Goal: Task Accomplishment & Management: Use online tool/utility

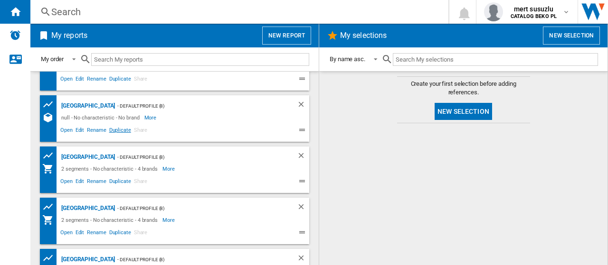
scroll to position [47, 0]
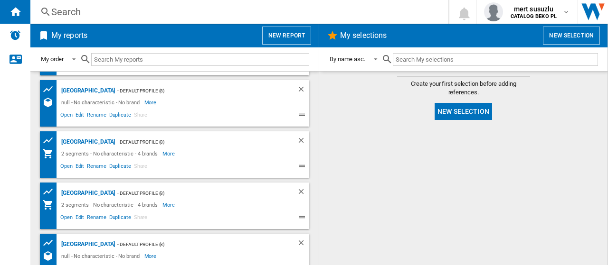
click at [115, 90] on div "- Default profile (8)" at bounding box center [196, 91] width 163 height 12
click at [69, 112] on span "Open" at bounding box center [66, 116] width 15 height 11
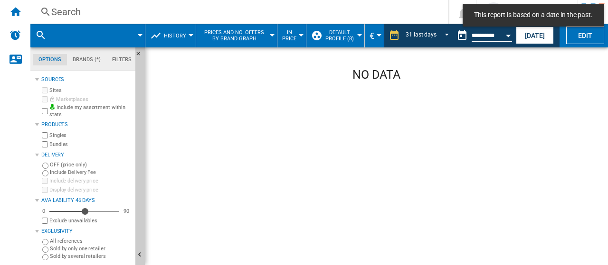
click at [140, 35] on div at bounding box center [140, 35] width 5 height 2
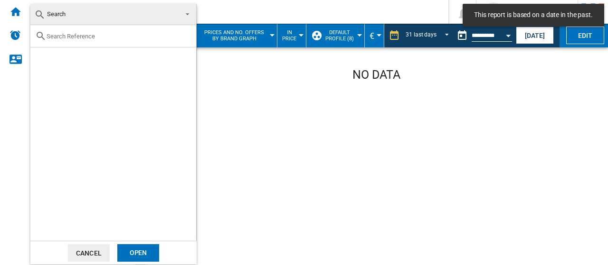
click at [144, 39] on input "text" at bounding box center [119, 36] width 145 height 7
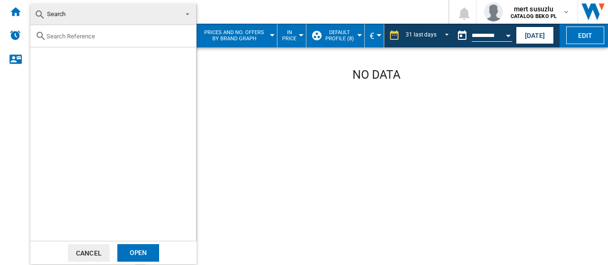
click at [145, 253] on div "Open" at bounding box center [138, 253] width 42 height 18
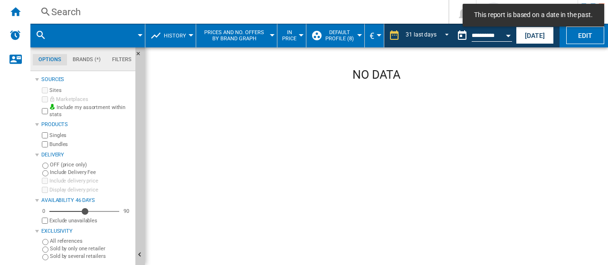
click at [192, 33] on md-menu "History Price Price Matrix Price Ranking Analytics Base 100 Shared references C…" at bounding box center [170, 36] width 51 height 24
click at [190, 36] on div at bounding box center [190, 35] width 5 height 2
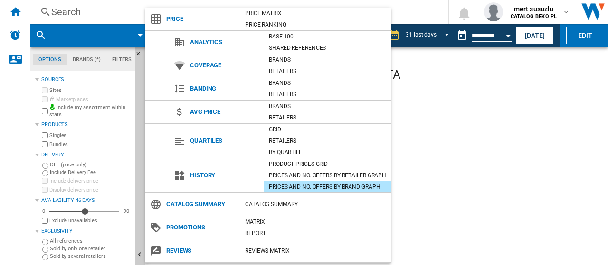
click at [365, 182] on div "Prices and No. offers by brand graph" at bounding box center [327, 186] width 127 height 9
click at [449, 119] on md-backdrop at bounding box center [304, 132] width 608 height 265
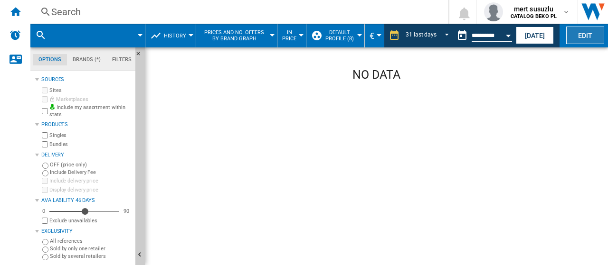
click at [589, 35] on button "Edit" at bounding box center [585, 36] width 38 height 18
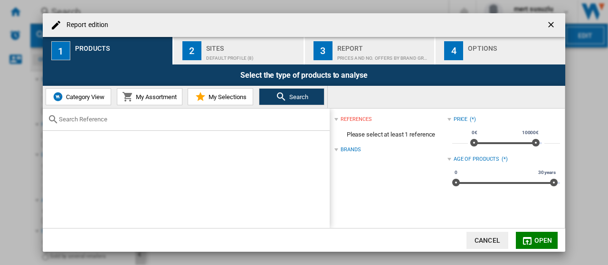
click at [119, 124] on div at bounding box center [186, 120] width 287 height 22
click at [119, 121] on input "text" at bounding box center [192, 119] width 266 height 7
click at [141, 122] on input "text" at bounding box center [192, 119] width 266 height 7
paste input "WHK 26403 XP6E1"
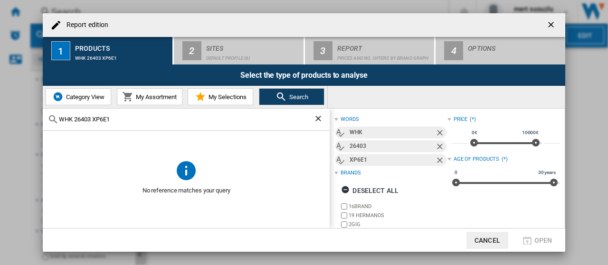
click at [94, 118] on input "WHK 26403 XP6E1" at bounding box center [186, 119] width 254 height 7
click at [76, 118] on input "WHK 26403 XP6E1" at bounding box center [186, 119] width 254 height 7
click at [75, 119] on input "WHK 26403 XP6E1" at bounding box center [186, 119] width 254 height 7
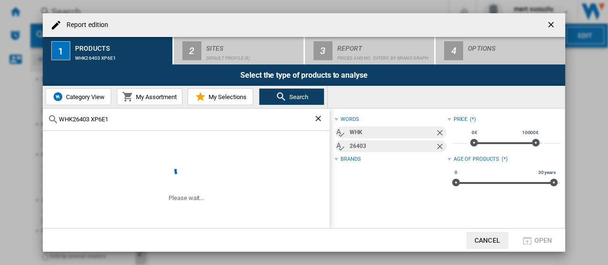
click at [92, 117] on input "WHK26403 XP6E1" at bounding box center [186, 119] width 254 height 7
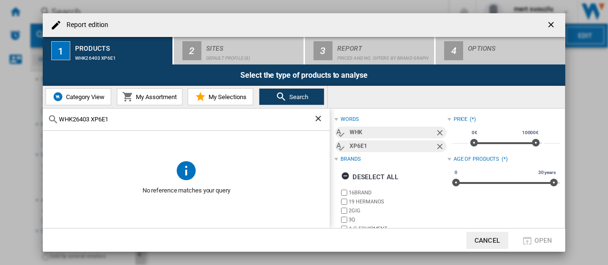
click at [73, 117] on input "WHK26403 XP6E1" at bounding box center [186, 119] width 254 height 7
type input "WHK 26403 XP6E1"
click at [132, 116] on input "WHK 26403 XP6E1" at bounding box center [186, 119] width 254 height 7
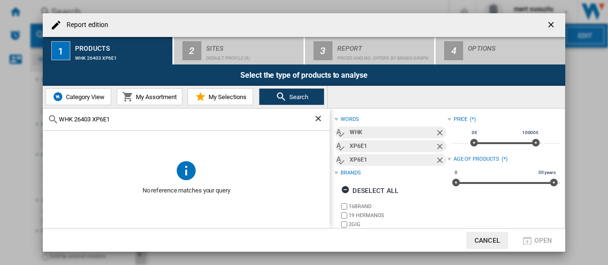
click at [290, 103] on button "Search" at bounding box center [291, 96] width 65 height 17
click at [287, 95] on span "Search" at bounding box center [297, 97] width 21 height 7
click at [317, 118] on ng-md-icon "Clear search" at bounding box center [318, 119] width 11 height 11
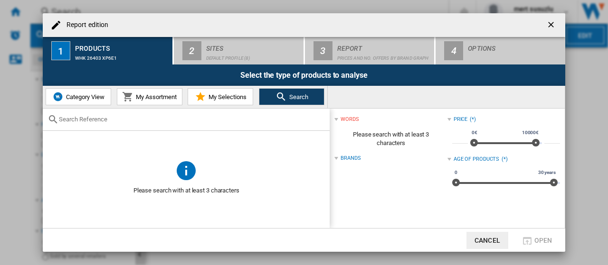
click at [91, 99] on span "Category View" at bounding box center [84, 97] width 41 height 7
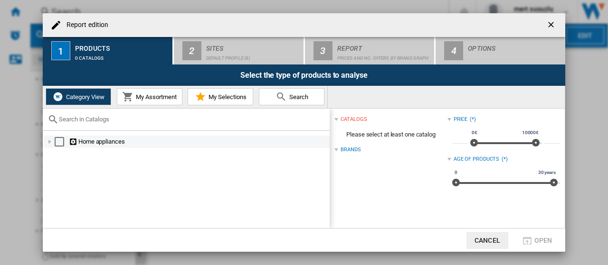
click at [49, 144] on div at bounding box center [49, 141] width 9 height 9
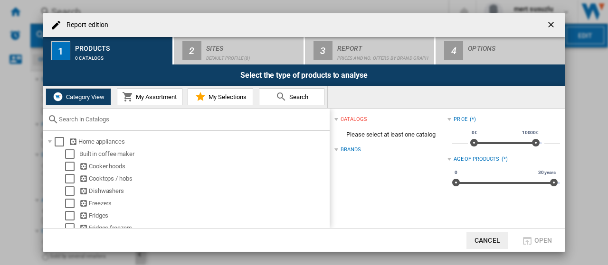
click at [549, 26] on ng-md-icon "getI18NText('BUTTONS.CLOSE_DIALOG')" at bounding box center [551, 25] width 11 height 11
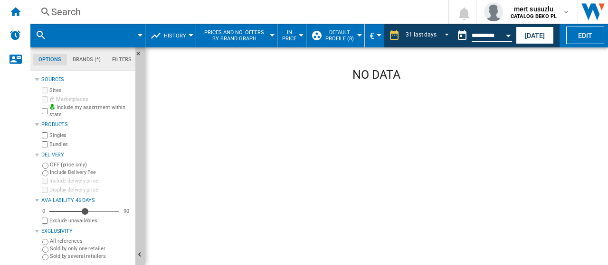
click at [139, 33] on span at bounding box center [102, 36] width 76 height 24
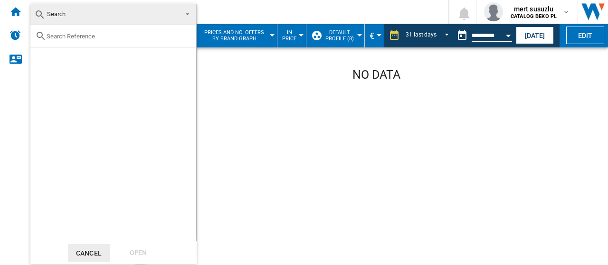
click at [234, 65] on md-backdrop at bounding box center [304, 132] width 608 height 265
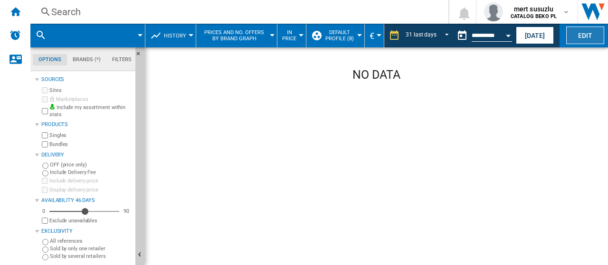
click at [573, 36] on button "Edit" at bounding box center [585, 36] width 38 height 18
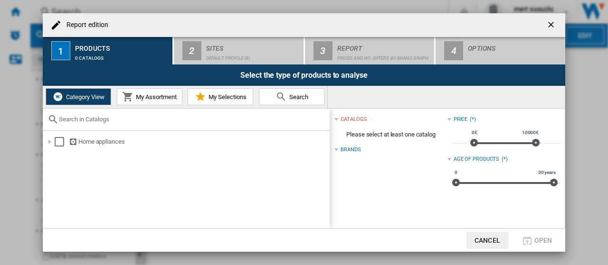
click at [281, 112] on div at bounding box center [186, 120] width 287 height 22
click at [234, 100] on span "My Selections" at bounding box center [226, 97] width 40 height 7
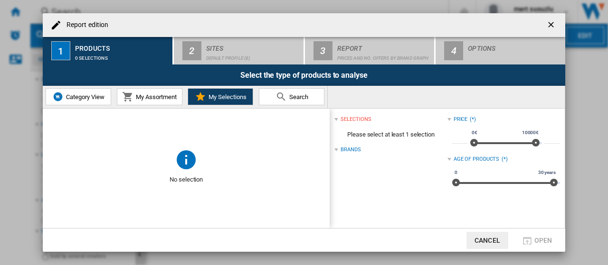
click at [276, 101] on md-icon at bounding box center [280, 96] width 11 height 11
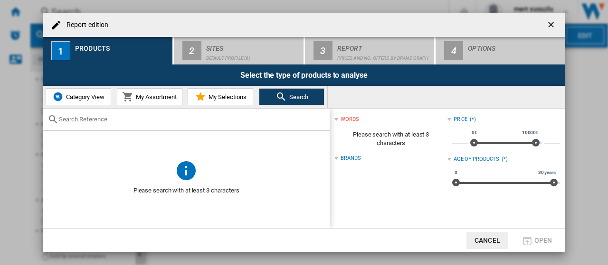
click at [145, 100] on span "My Assortment" at bounding box center [154, 97] width 43 height 7
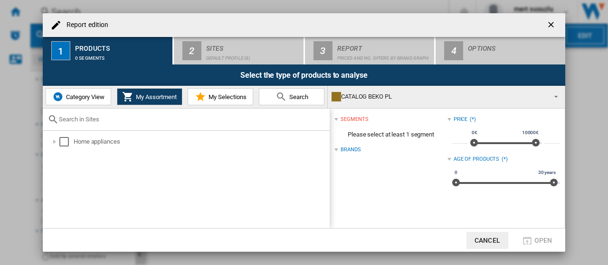
click at [92, 100] on span "Category View" at bounding box center [84, 97] width 41 height 7
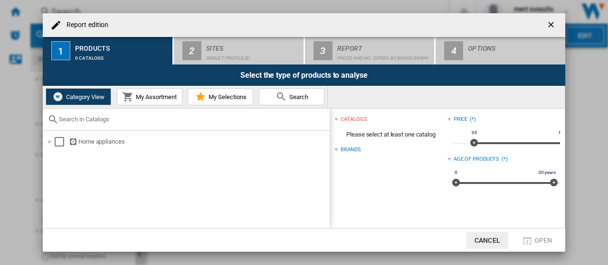
click at [140, 98] on span "My Assortment" at bounding box center [154, 97] width 43 height 7
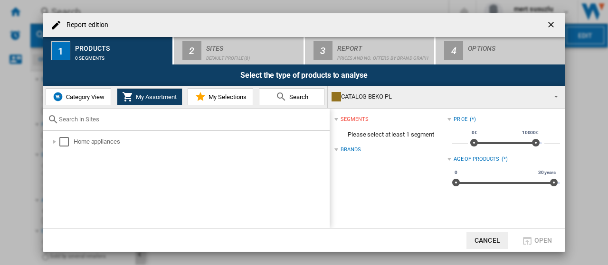
click at [89, 96] on span "Category View" at bounding box center [84, 97] width 41 height 7
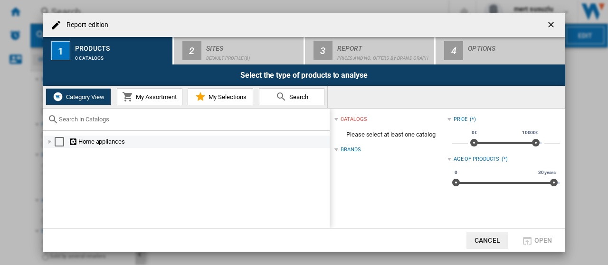
click at [50, 139] on div at bounding box center [49, 141] width 9 height 9
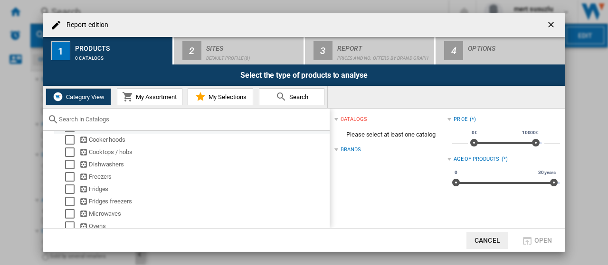
scroll to position [47, 0]
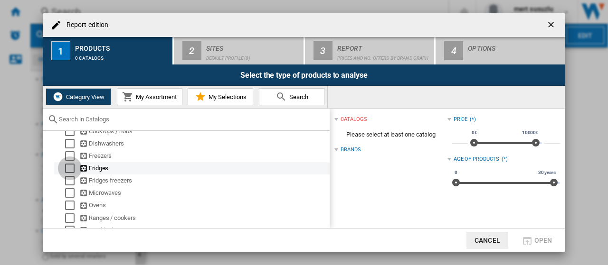
click at [68, 167] on div "Select" at bounding box center [69, 168] width 9 height 9
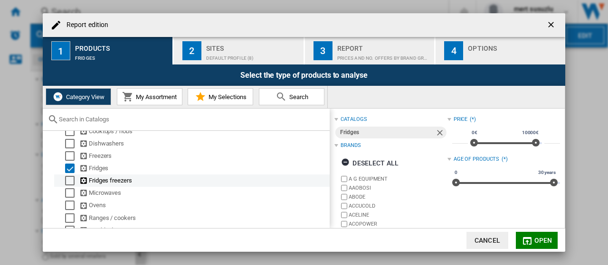
click at [68, 181] on div "Select" at bounding box center [69, 180] width 9 height 9
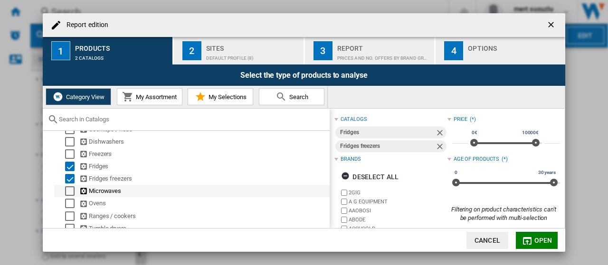
scroll to position [97, 0]
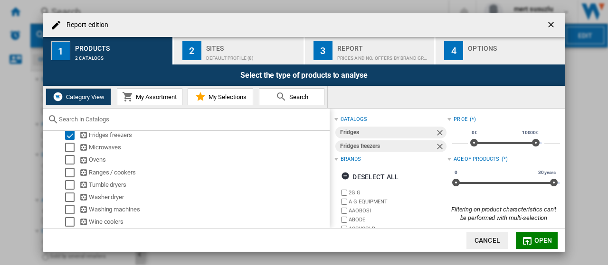
click at [530, 237] on md-icon "button" at bounding box center [526, 240] width 11 height 11
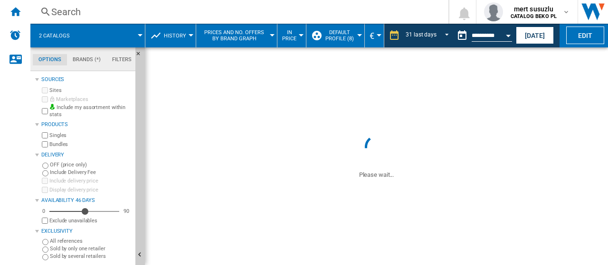
click at [139, 37] on span at bounding box center [111, 36] width 57 height 24
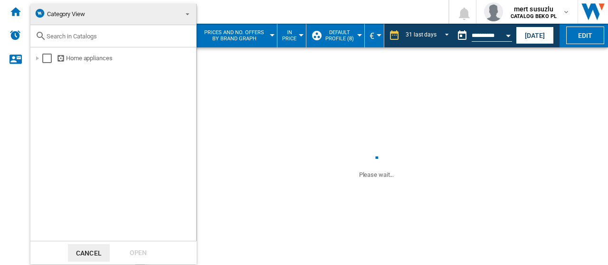
click at [349, 72] on md-backdrop at bounding box center [304, 132] width 608 height 265
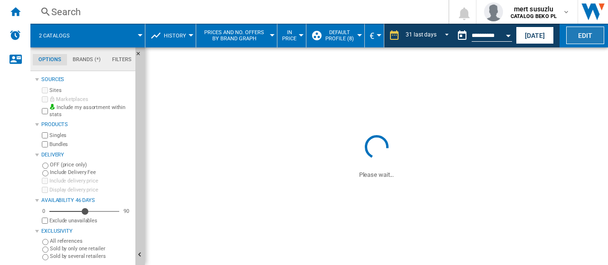
click at [584, 32] on button "Edit" at bounding box center [585, 36] width 38 height 18
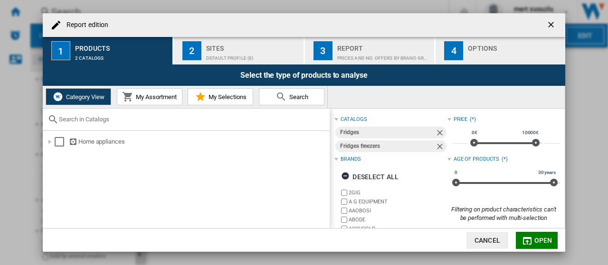
click at [215, 56] on div "Default profile (8)" at bounding box center [253, 56] width 94 height 10
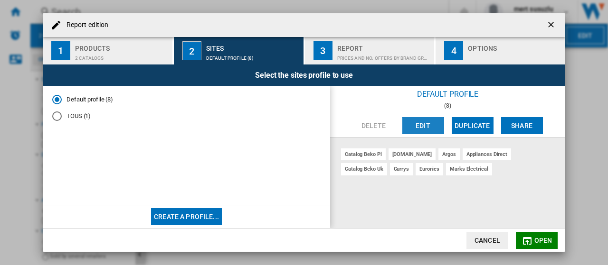
click at [424, 127] on button "Edit" at bounding box center [423, 125] width 42 height 17
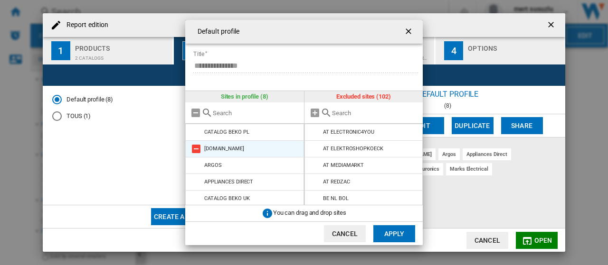
click at [197, 148] on md-icon at bounding box center [195, 148] width 11 height 11
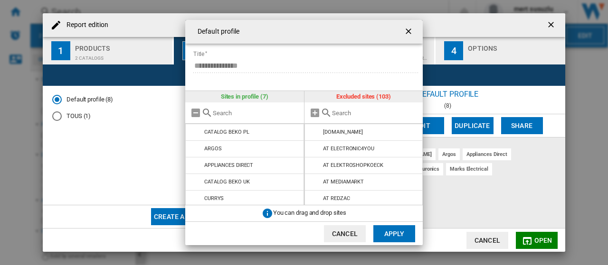
click at [197, 148] on md-icon at bounding box center [195, 148] width 11 height 11
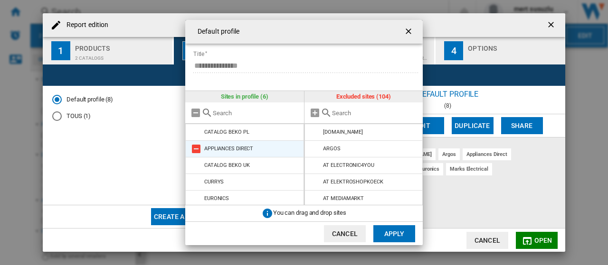
click at [197, 149] on md-icon at bounding box center [195, 148] width 11 height 11
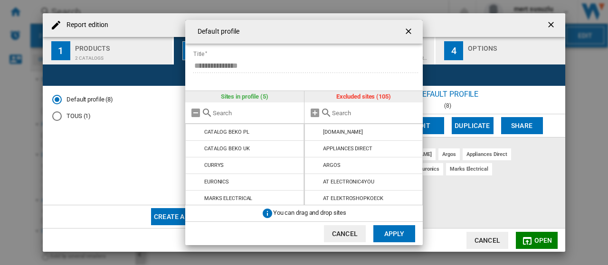
click at [197, 149] on md-icon at bounding box center [195, 148] width 11 height 11
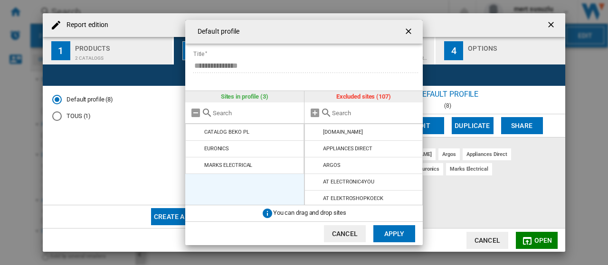
click at [197, 149] on md-icon at bounding box center [195, 148] width 11 height 11
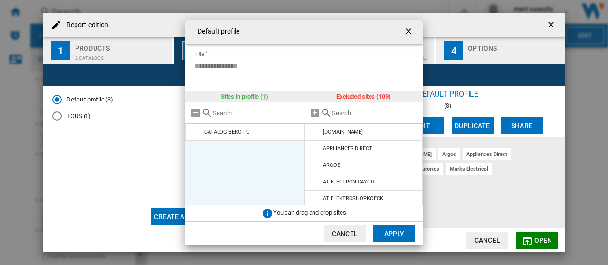
click at [327, 112] on md-icon at bounding box center [325, 112] width 11 height 11
click at [340, 115] on input "text" at bounding box center [375, 113] width 86 height 7
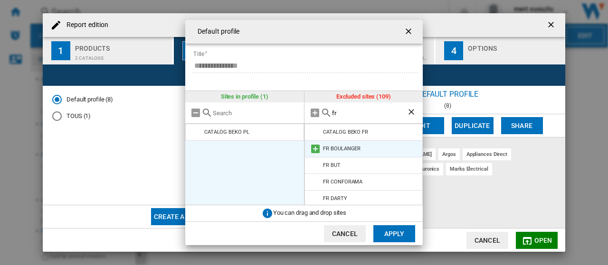
type input "fr"
click at [312, 150] on md-icon at bounding box center [314, 148] width 11 height 11
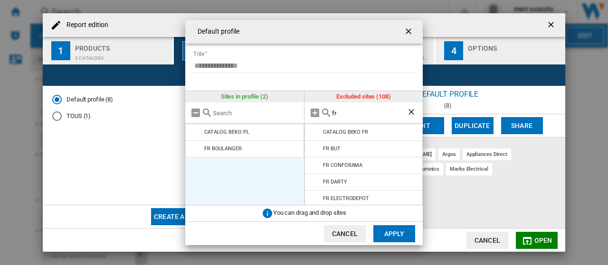
click at [312, 150] on md-icon at bounding box center [314, 148] width 11 height 11
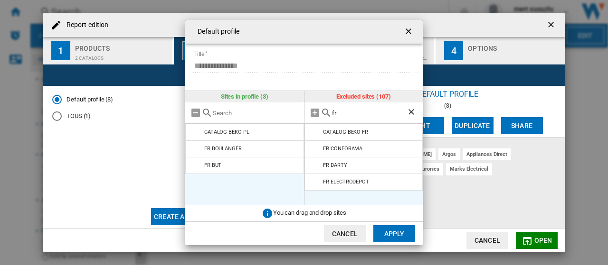
click at [312, 150] on md-icon at bounding box center [314, 148] width 11 height 11
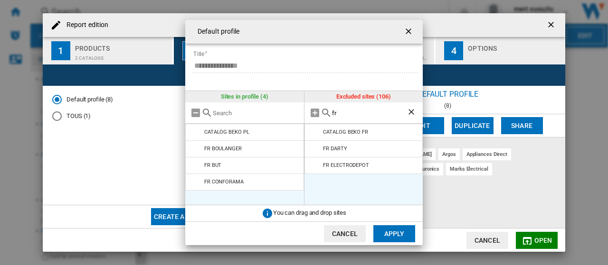
click at [312, 150] on md-icon at bounding box center [314, 148] width 11 height 11
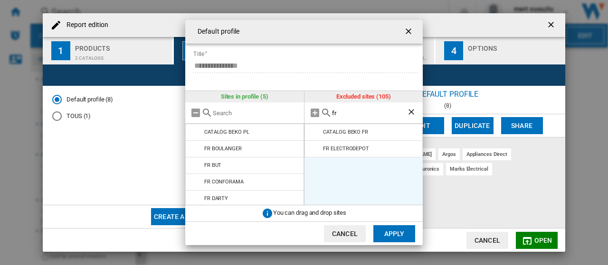
click at [312, 150] on md-icon at bounding box center [314, 148] width 11 height 11
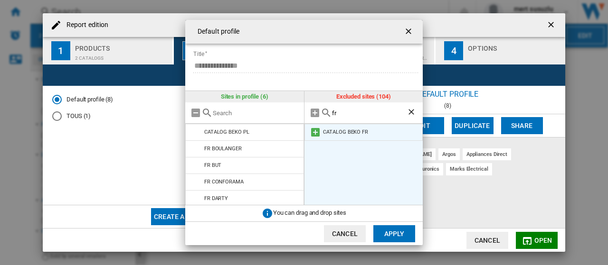
click at [312, 131] on md-icon at bounding box center [314, 132] width 11 height 11
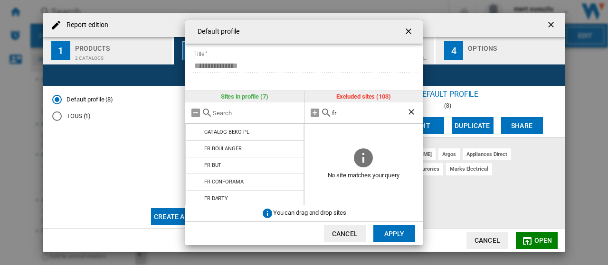
click at [394, 236] on button "Apply" at bounding box center [394, 233] width 42 height 17
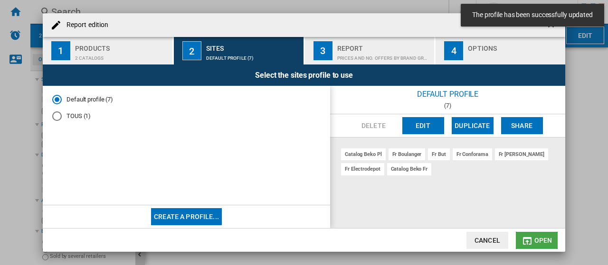
click at [541, 237] on span "Open" at bounding box center [543, 241] width 18 height 8
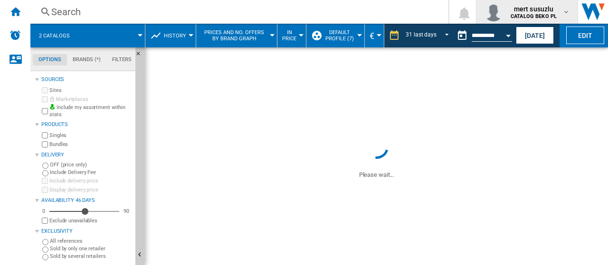
click at [568, 10] on md-icon "button" at bounding box center [566, 12] width 8 height 8
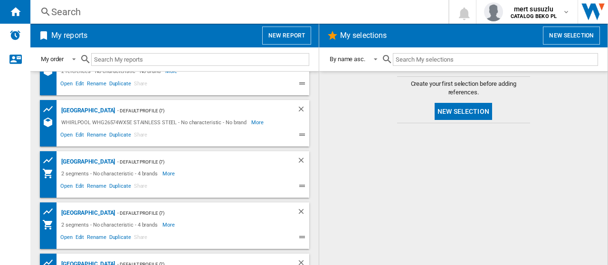
scroll to position [15, 0]
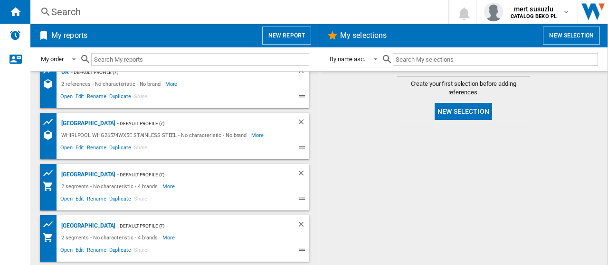
click at [69, 148] on span "Open" at bounding box center [66, 148] width 15 height 11
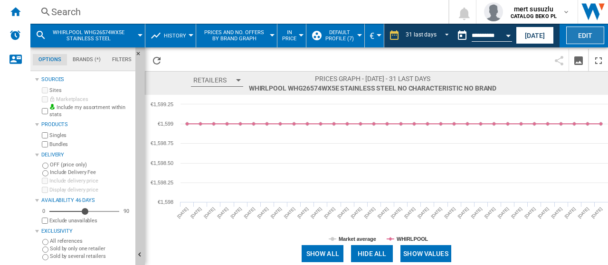
click at [589, 34] on button "Edit" at bounding box center [585, 36] width 38 height 18
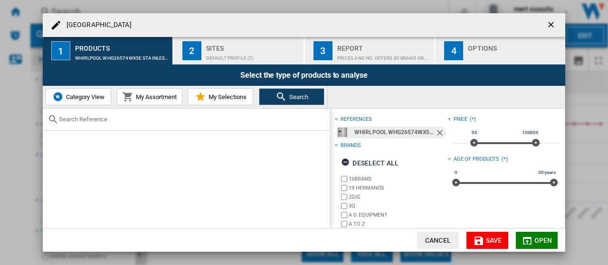
click at [240, 51] on div "Default profile (7)" at bounding box center [253, 56] width 94 height 10
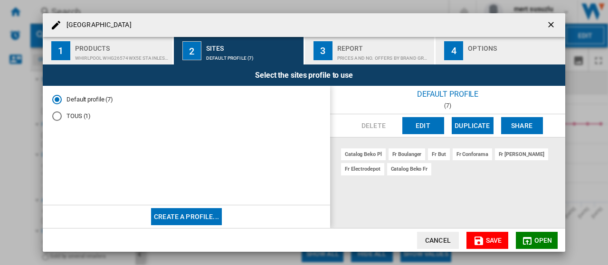
click at [113, 47] on div "Products" at bounding box center [122, 46] width 94 height 10
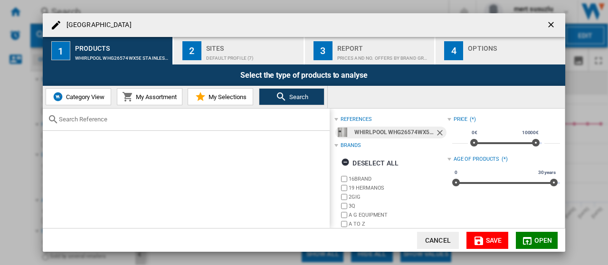
click at [180, 118] on input "text" at bounding box center [192, 119] width 266 height 7
click at [436, 131] on ng-md-icon "Remove" at bounding box center [440, 133] width 11 height 11
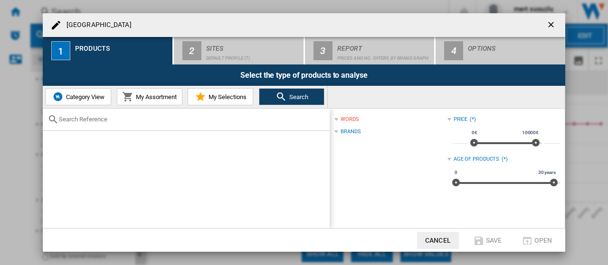
click at [139, 117] on input "text" at bounding box center [192, 119] width 266 height 7
paste input "WHK 26403 XP6E1"
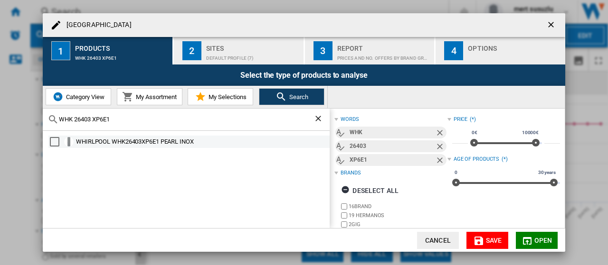
type input "WHK 26403 XP6E1"
click at [53, 142] on div "Select" at bounding box center [54, 141] width 9 height 9
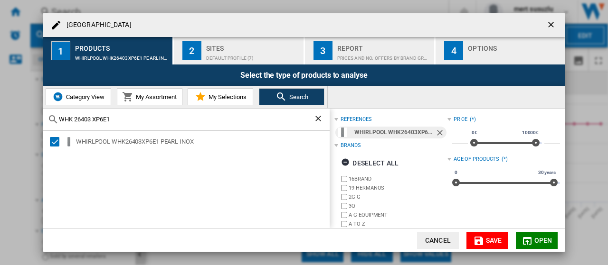
click at [532, 237] on md-icon "button" at bounding box center [526, 240] width 11 height 11
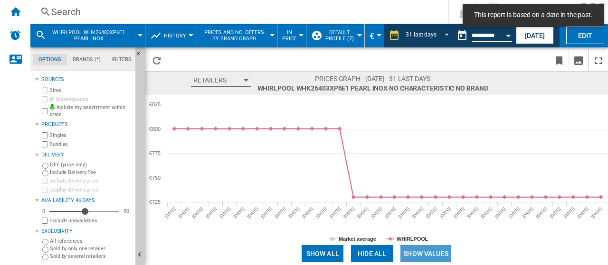
click at [439, 250] on button "Show values" at bounding box center [425, 253] width 51 height 17
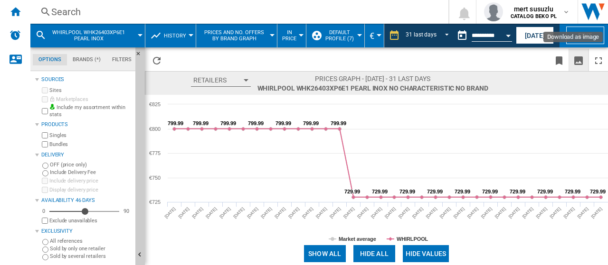
click at [578, 60] on ng-md-icon "Download as image" at bounding box center [577, 60] width 11 height 11
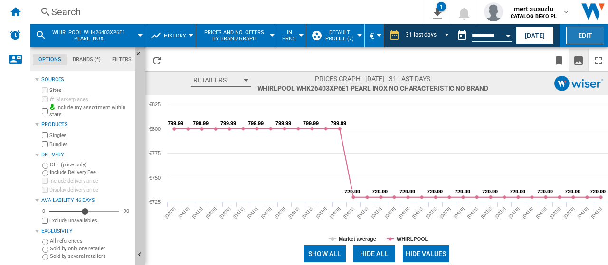
click at [578, 37] on button "Edit" at bounding box center [585, 36] width 38 height 18
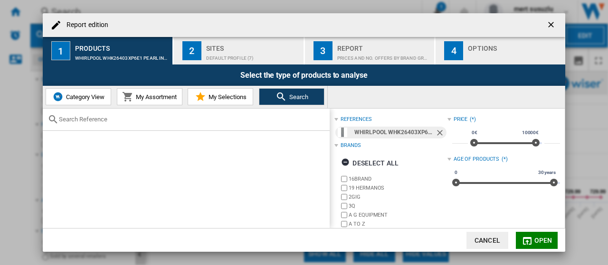
click at [188, 116] on input "text" at bounding box center [192, 119] width 266 height 7
paste input "WHK 26362 XP4E"
click at [439, 133] on ng-md-icon "Remove" at bounding box center [440, 133] width 11 height 11
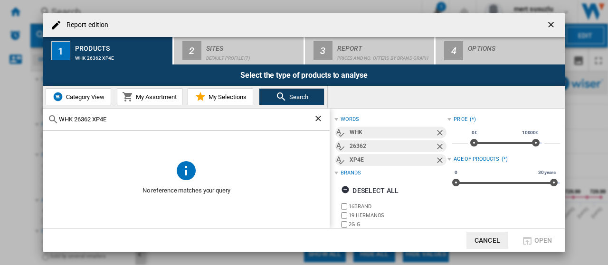
click at [221, 119] on input "WHK 26362 XP4E" at bounding box center [186, 119] width 254 height 7
click at [220, 116] on input "WHK 26362 XP4E" at bounding box center [186, 119] width 254 height 7
click at [117, 114] on div "WHK 26362 XP4E" at bounding box center [186, 120] width 287 height 22
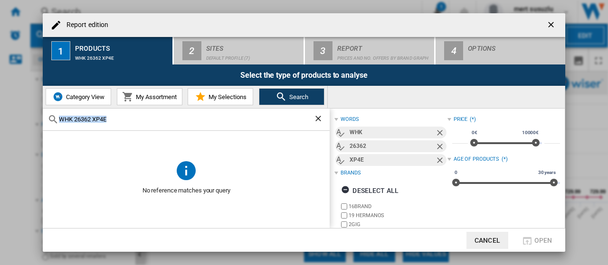
click at [83, 119] on input "WHK 26362 XP4E" at bounding box center [186, 119] width 254 height 7
click at [78, 119] on input "WHK 26362 XP4E" at bounding box center [186, 119] width 254 height 7
click at [77, 117] on input "WHK 26362 XP4E" at bounding box center [186, 119] width 254 height 7
click at [73, 116] on input "WHK 26362 XP4E" at bounding box center [186, 119] width 254 height 7
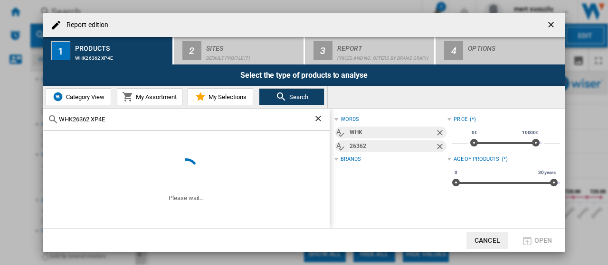
click at [92, 121] on input "WHK26362 XP4E" at bounding box center [186, 119] width 254 height 7
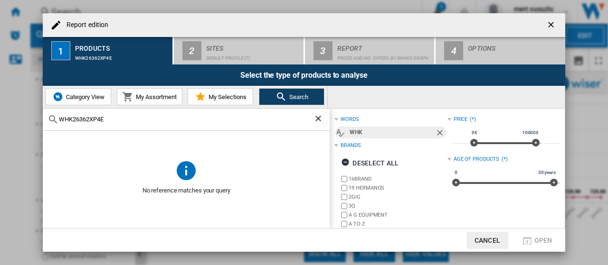
click at [152, 121] on input "WHK26362XP4E" at bounding box center [186, 119] width 254 height 7
type input "WHK26362XP4E"
click at [318, 119] on ng-md-icon "Clear search" at bounding box center [318, 119] width 11 height 11
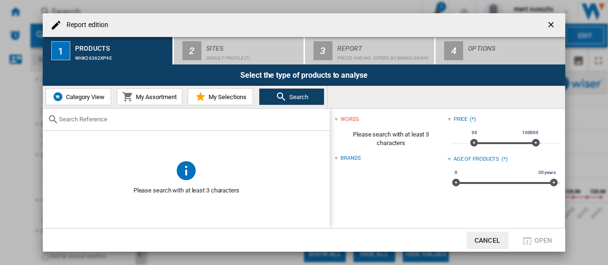
click at [189, 115] on div at bounding box center [186, 120] width 287 height 22
click at [184, 115] on div at bounding box center [186, 120] width 287 height 22
click at [108, 119] on input "text" at bounding box center [192, 119] width 266 height 7
paste input "WHK 26362 XP4E"
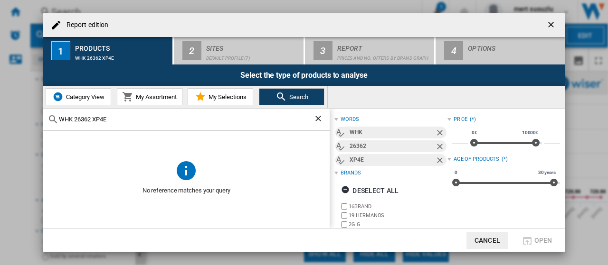
click at [439, 159] on ng-md-icon "Remove" at bounding box center [440, 161] width 11 height 11
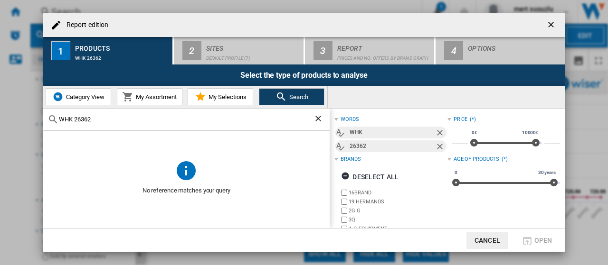
click at [436, 146] on ng-md-icon "Remove" at bounding box center [440, 147] width 11 height 11
type input "WHK"
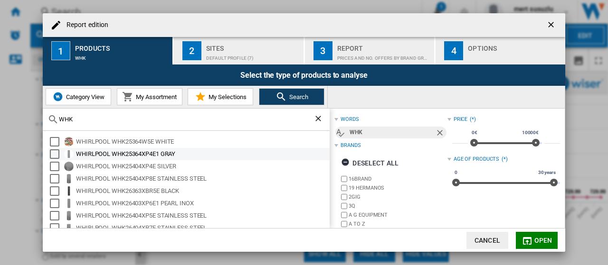
click at [56, 153] on div "Select" at bounding box center [54, 154] width 9 height 9
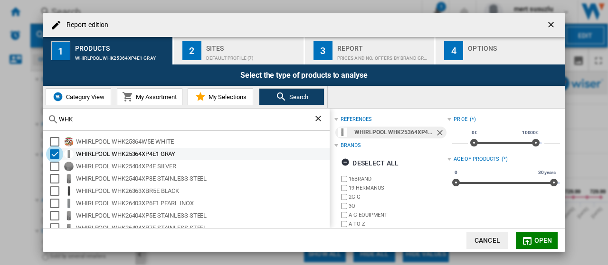
click at [57, 153] on div "Select" at bounding box center [54, 154] width 9 height 9
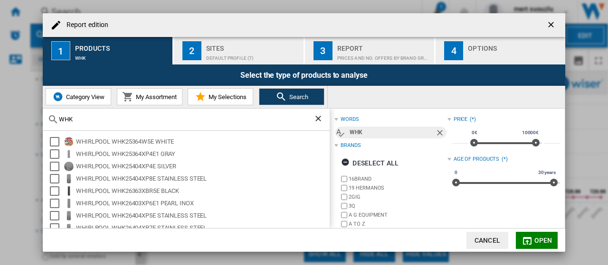
click at [159, 121] on input "WHK" at bounding box center [186, 119] width 254 height 7
click at [159, 124] on div "WHK" at bounding box center [186, 120] width 287 height 22
click at [124, 122] on input "WHK" at bounding box center [186, 119] width 254 height 7
click at [320, 120] on ng-md-icon "Clear search" at bounding box center [318, 119] width 11 height 11
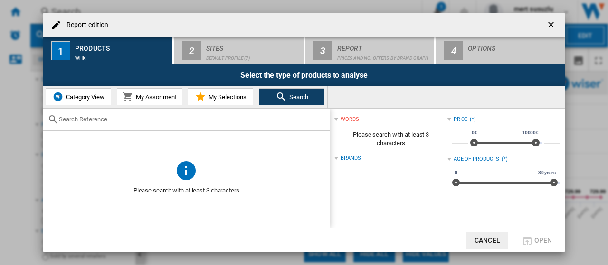
click at [97, 122] on input "text" at bounding box center [192, 119] width 266 height 7
paste input "WHK 26362 XP4E"
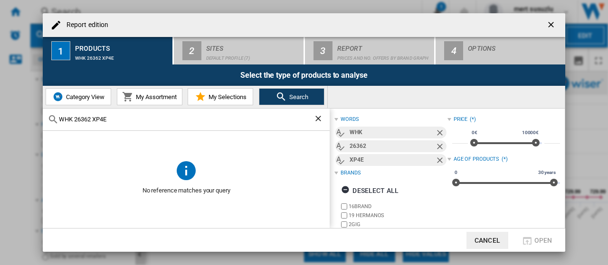
click at [203, 120] on input "WHK 26362 XP4E" at bounding box center [186, 119] width 254 height 7
click at [77, 120] on input "WHK 26362 XP4E" at bounding box center [186, 119] width 254 height 7
click at [439, 154] on md-chip "XP4E" at bounding box center [390, 160] width 111 height 12
click at [439, 157] on ng-md-icon "Remove" at bounding box center [440, 161] width 11 height 11
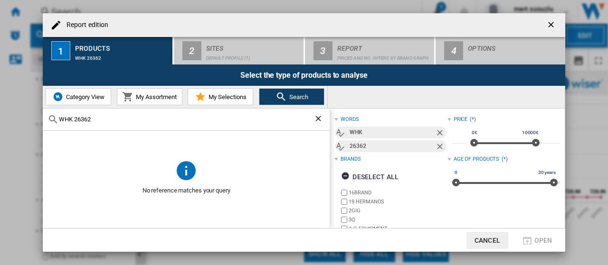
click at [439, 143] on ng-md-icon "Remove" at bounding box center [440, 147] width 11 height 11
type input "WHK"
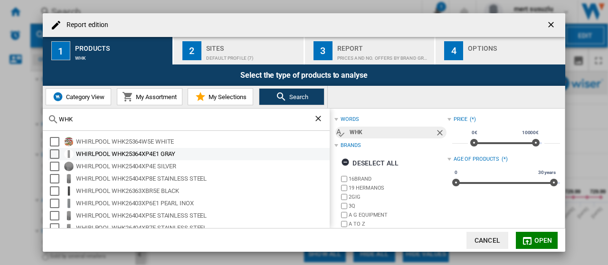
click at [56, 149] on div "WHIRLPOOL WHK25364XP4E1 GRAY" at bounding box center [188, 154] width 281 height 12
click at [57, 154] on div "Select" at bounding box center [54, 154] width 9 height 9
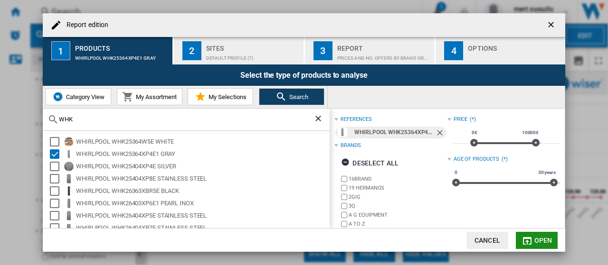
click at [529, 242] on md-icon "button" at bounding box center [526, 240] width 11 height 11
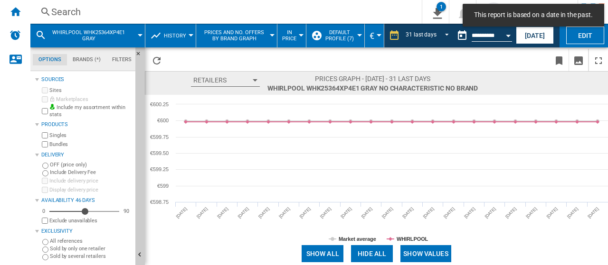
click at [424, 252] on button "Show values" at bounding box center [425, 253] width 51 height 17
